Goal: Transaction & Acquisition: Purchase product/service

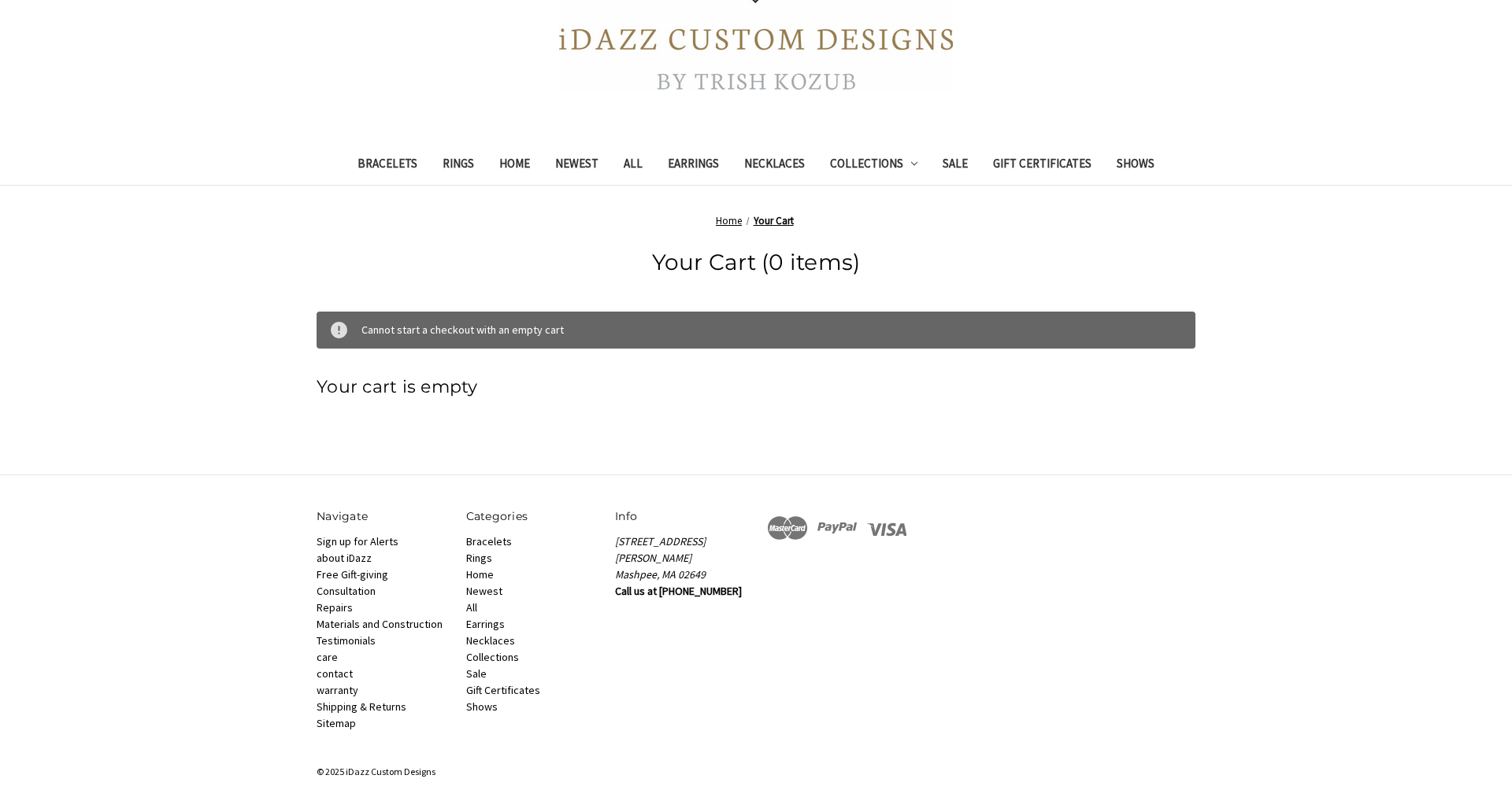
scroll to position [30, 0]
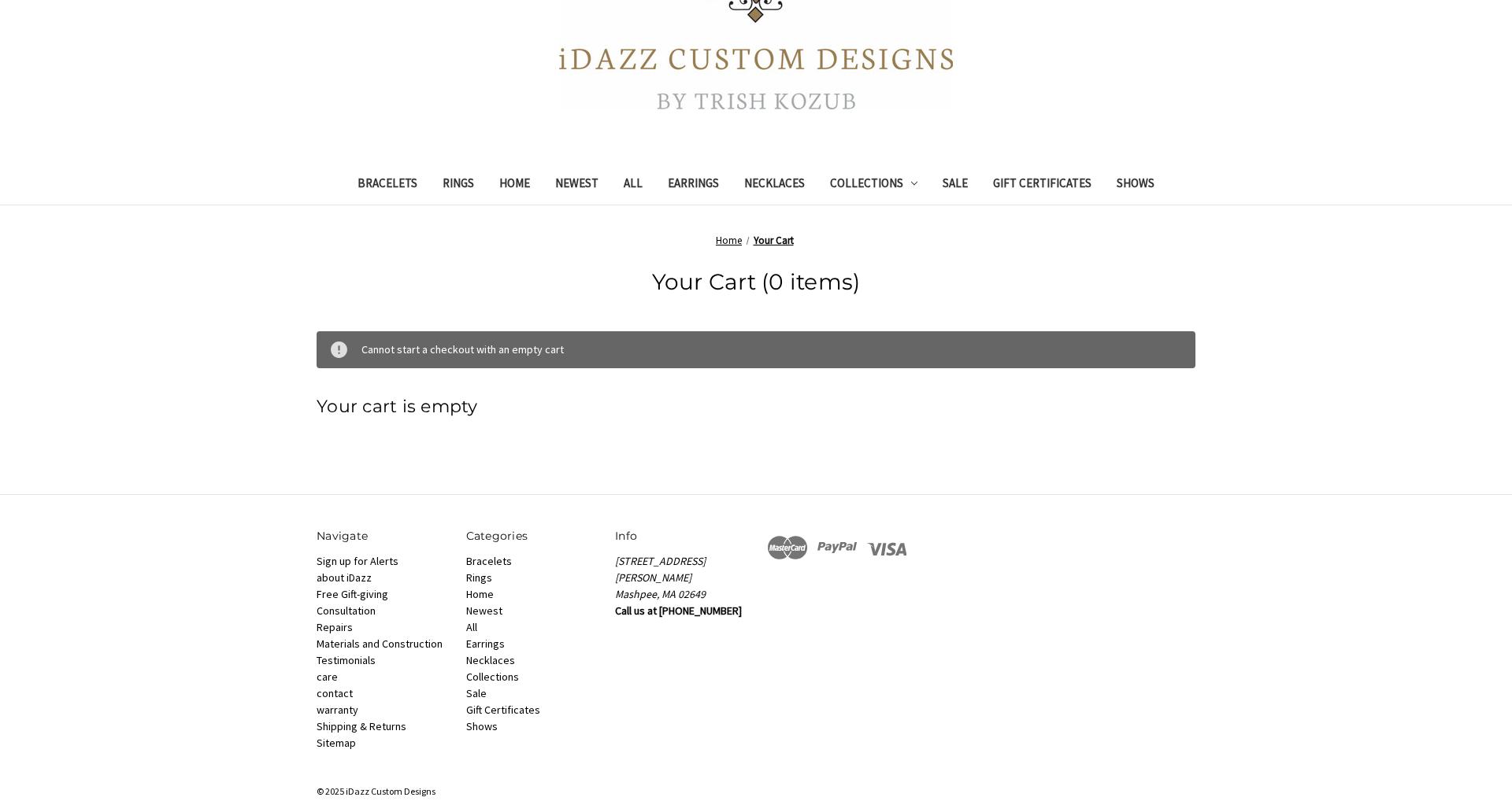
scroll to position [301, 0]
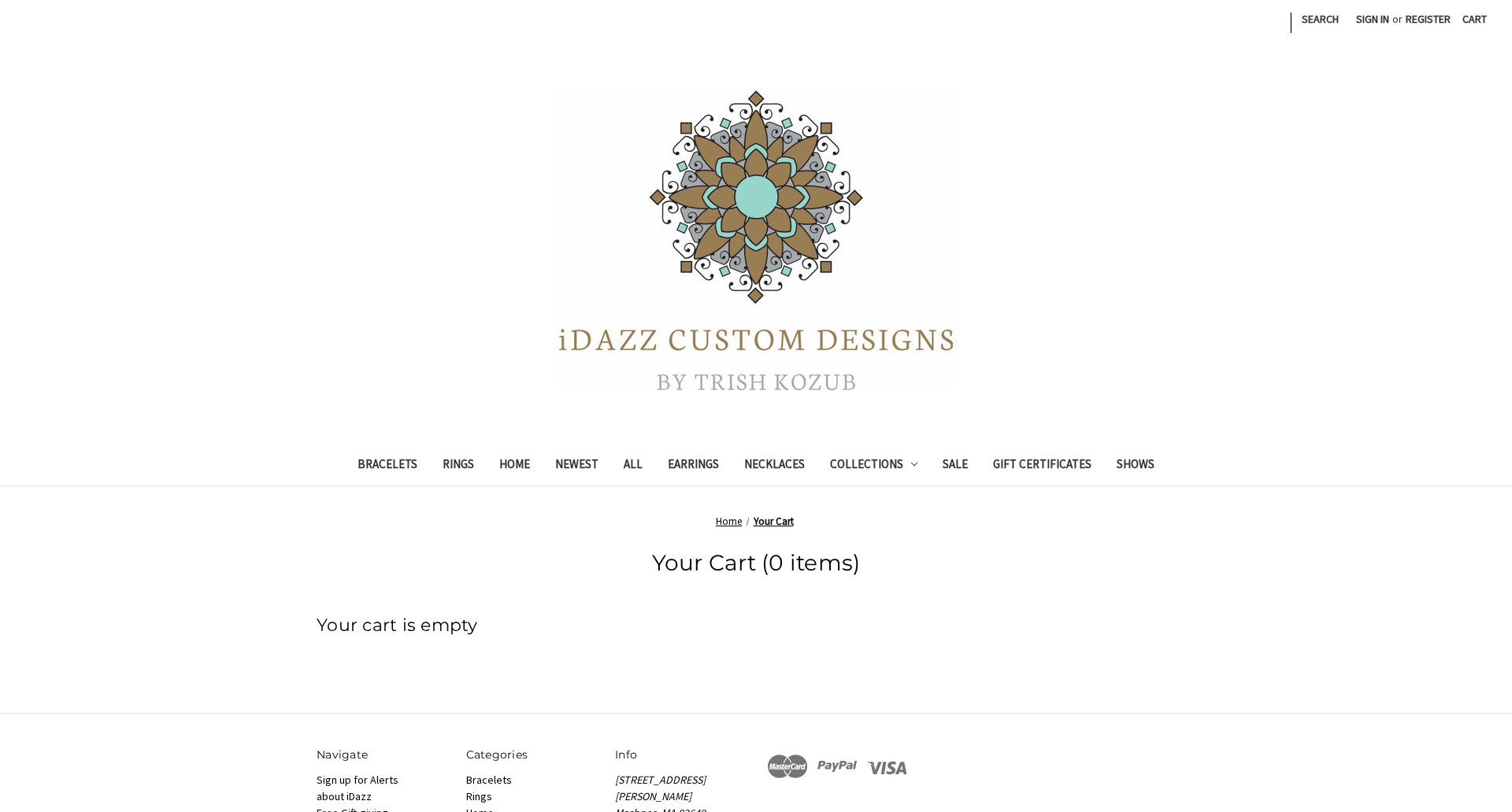
scroll to position [239, 0]
